Goal: Task Accomplishment & Management: Complete application form

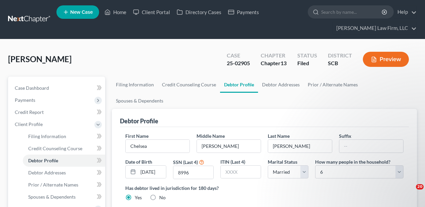
select select "1"
select select "5"
click at [114, 15] on link "Home" at bounding box center [115, 12] width 29 height 12
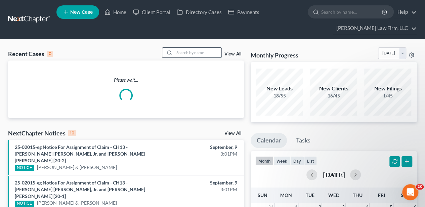
click at [186, 49] on input "search" at bounding box center [197, 53] width 47 height 10
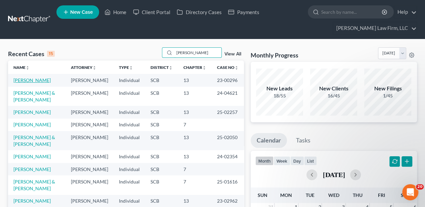
type input "[PERSON_NAME]"
click at [42, 82] on link "[PERSON_NAME]" at bounding box center [31, 80] width 37 height 6
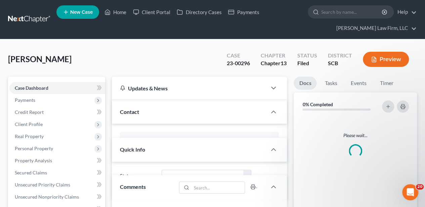
select select "2"
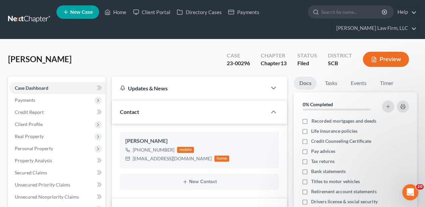
scroll to position [533, 0]
click at [117, 13] on link "Home" at bounding box center [115, 12] width 29 height 12
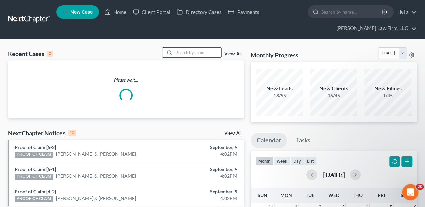
click at [198, 54] on input "search" at bounding box center [197, 53] width 47 height 10
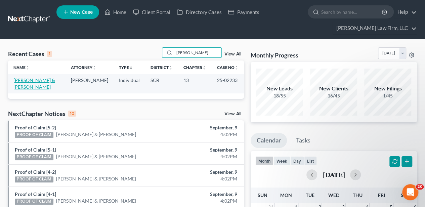
type input "[PERSON_NAME]"
click at [32, 80] on link "[PERSON_NAME] & [PERSON_NAME]" at bounding box center [34, 83] width 42 height 12
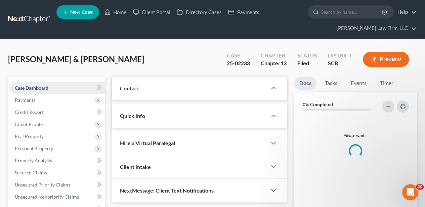
select select "2"
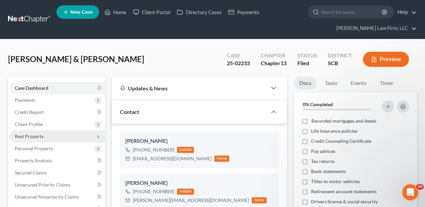
scroll to position [486, 0]
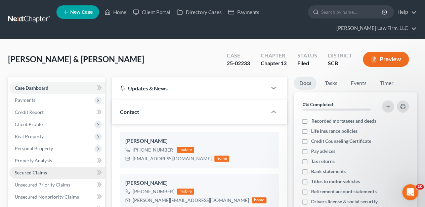
click at [41, 168] on link "Secured Claims" at bounding box center [57, 173] width 96 height 12
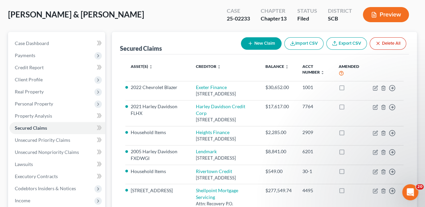
scroll to position [179, 0]
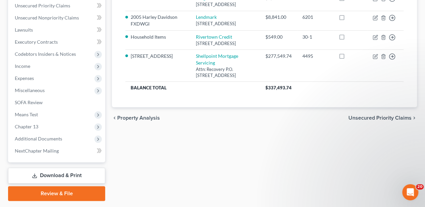
click at [366, 121] on span "Unsecured Priority Claims" at bounding box center [379, 117] width 63 height 5
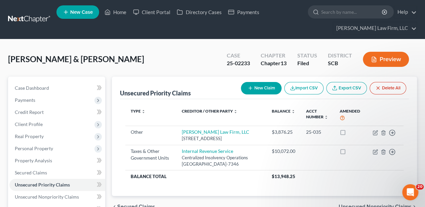
click at [265, 90] on button "New Claim" at bounding box center [261, 88] width 41 height 12
select select "2"
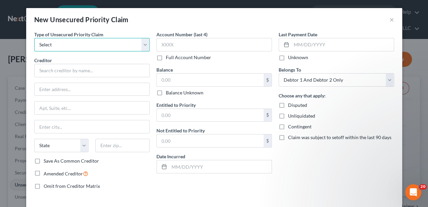
click at [78, 47] on select "Select Taxes & Other Government Units Domestic Support Obligations Extensions o…" at bounding box center [92, 44] width 116 height 13
click at [34, 38] on select "Select Taxes & Other Government Units Domestic Support Obligations Extensions o…" at bounding box center [92, 44] width 116 height 13
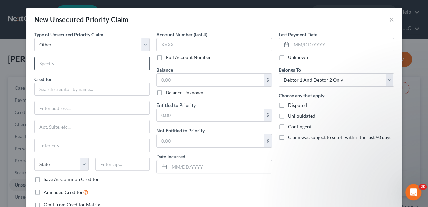
click at [70, 66] on input "text" at bounding box center [92, 63] width 115 height 13
click at [69, 51] on select "Select Taxes & Other Government Units Domestic Support Obligations Extensions o…" at bounding box center [92, 44] width 116 height 13
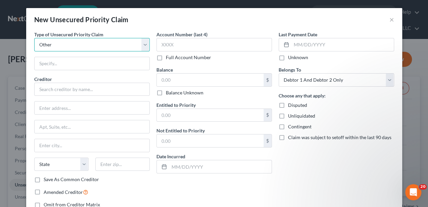
select select "0"
click at [34, 38] on select "Select Taxes & Other Government Units Domestic Support Obligations Extensions o…" at bounding box center [92, 44] width 116 height 13
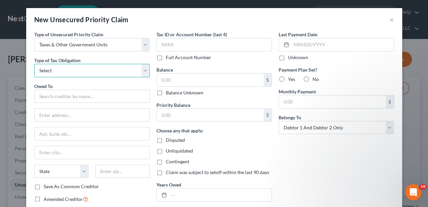
click at [63, 69] on select "Select Federal City State Franchise Tax Board Other" at bounding box center [92, 70] width 116 height 13
select select "0"
click at [34, 64] on select "Select Federal City State Franchise Tax Board Other" at bounding box center [92, 70] width 116 height 13
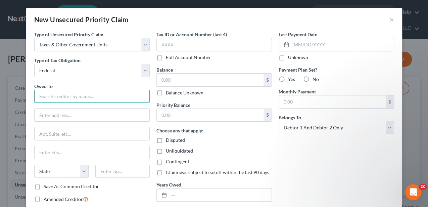
click at [75, 95] on input "text" at bounding box center [92, 96] width 116 height 13
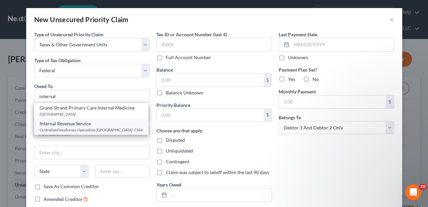
click at [75, 125] on div "Internal Revenue Service" at bounding box center [91, 123] width 103 height 7
type input "Internal Revenue Service"
type input "Centralized Insolvency Operations"
type input "PO Box 7346"
type input "[GEOGRAPHIC_DATA]"
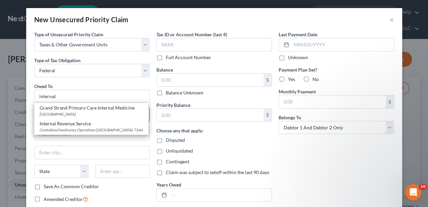
select select "39"
type input "19101-7346"
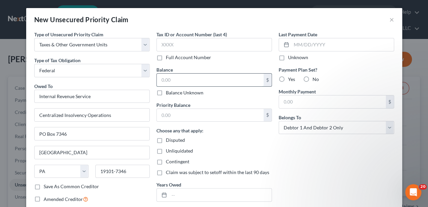
click at [187, 81] on input "text" at bounding box center [210, 80] width 107 height 13
type input "3,531.00"
click at [188, 116] on input "text" at bounding box center [210, 115] width 107 height 13
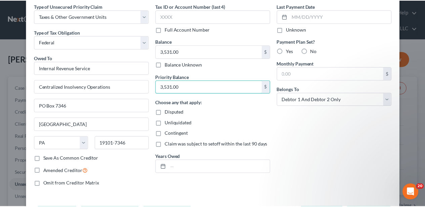
scroll to position [54, 0]
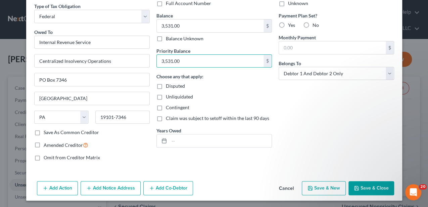
type input "3,531.00"
click at [357, 183] on button "Save & Close" at bounding box center [372, 188] width 46 height 14
type input "0.00"
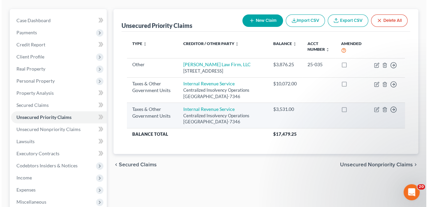
scroll to position [89, 0]
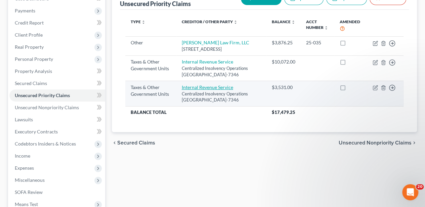
click at [218, 101] on td "Internal Revenue Service Centralized Insolvency Operations [GEOGRAPHIC_DATA]-73…" at bounding box center [221, 94] width 90 height 26
click at [218, 90] on link "Internal Revenue Service" at bounding box center [207, 87] width 51 height 6
select select "0"
select select "39"
select select "2"
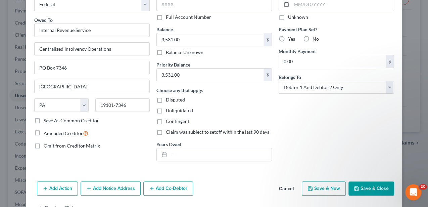
scroll to position [45, 0]
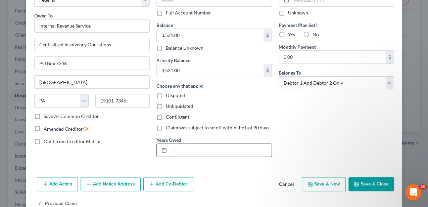
drag, startPoint x: 193, startPoint y: 151, endPoint x: 194, endPoint y: 146, distance: 4.5
click at [194, 150] on input "text" at bounding box center [220, 150] width 102 height 13
type input "2023 Form 1040 Taxes"
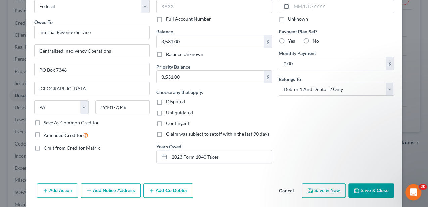
click at [355, 186] on button "Save & Close" at bounding box center [372, 190] width 46 height 14
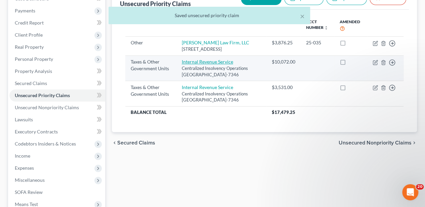
click at [200, 64] on link "Internal Revenue Service" at bounding box center [207, 62] width 51 height 6
select select "0"
select select "39"
select select "2"
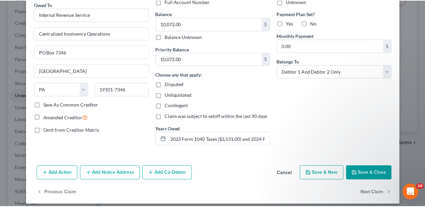
scroll to position [60, 0]
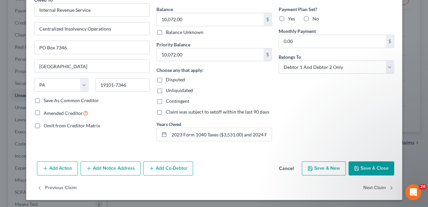
click at [284, 166] on button "Cancel" at bounding box center [287, 168] width 26 height 13
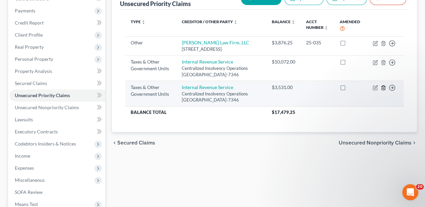
click at [383, 90] on icon "button" at bounding box center [383, 87] width 5 height 5
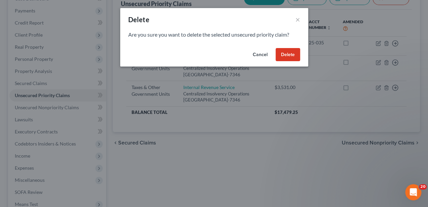
click at [287, 56] on button "Delete" at bounding box center [288, 54] width 25 height 13
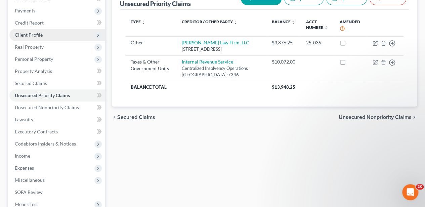
click at [27, 29] on span "Client Profile" at bounding box center [57, 35] width 96 height 12
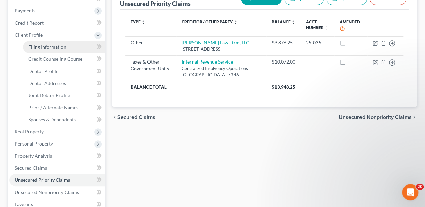
click at [34, 46] on span "Filing Information" at bounding box center [47, 47] width 38 height 6
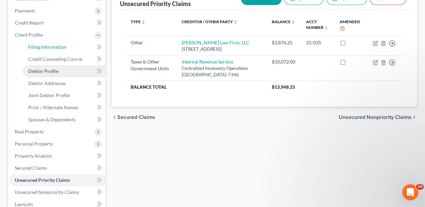
select select "1"
select select "3"
select select "72"
select select "1"
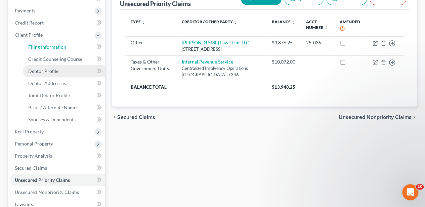
select select "0"
select select "42"
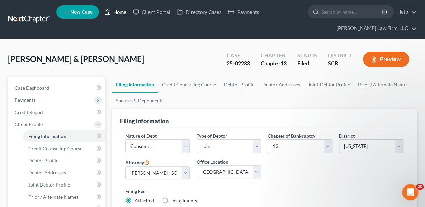
click at [115, 12] on link "Home" at bounding box center [115, 12] width 29 height 12
